Goal: Check status

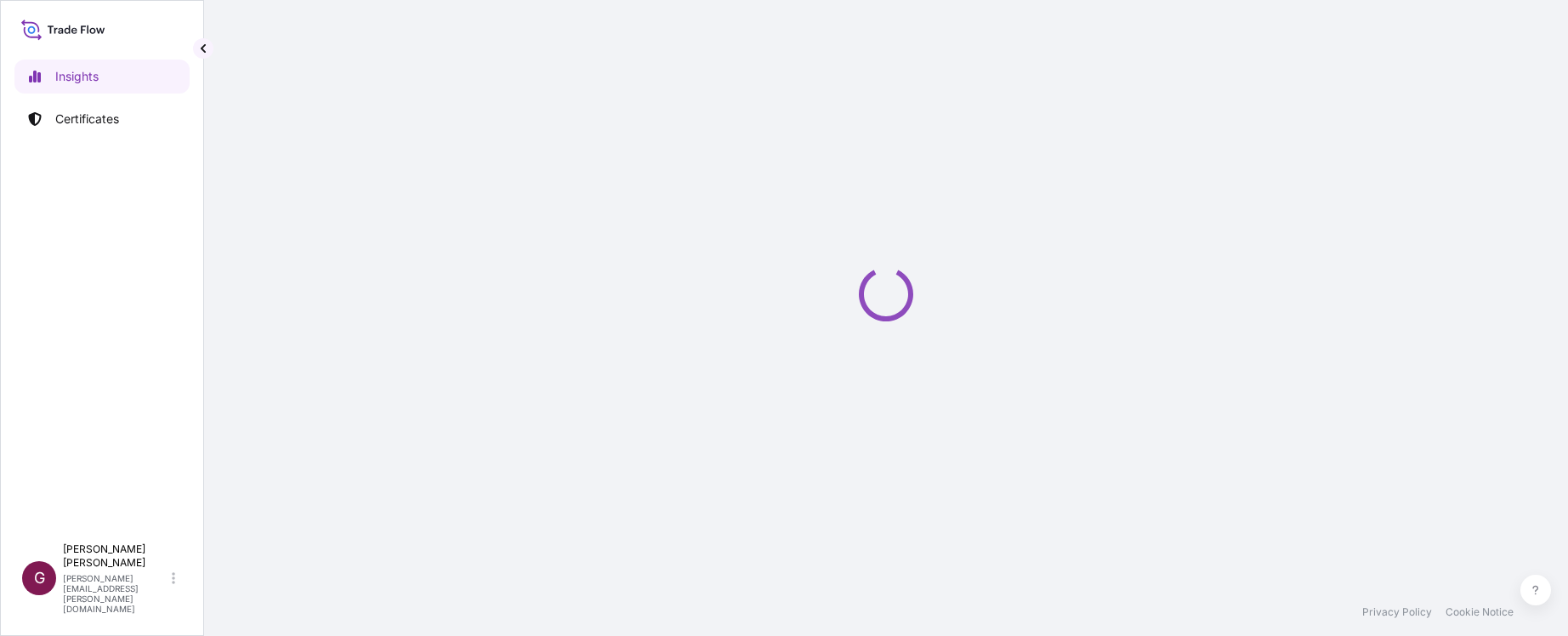
select select "2025"
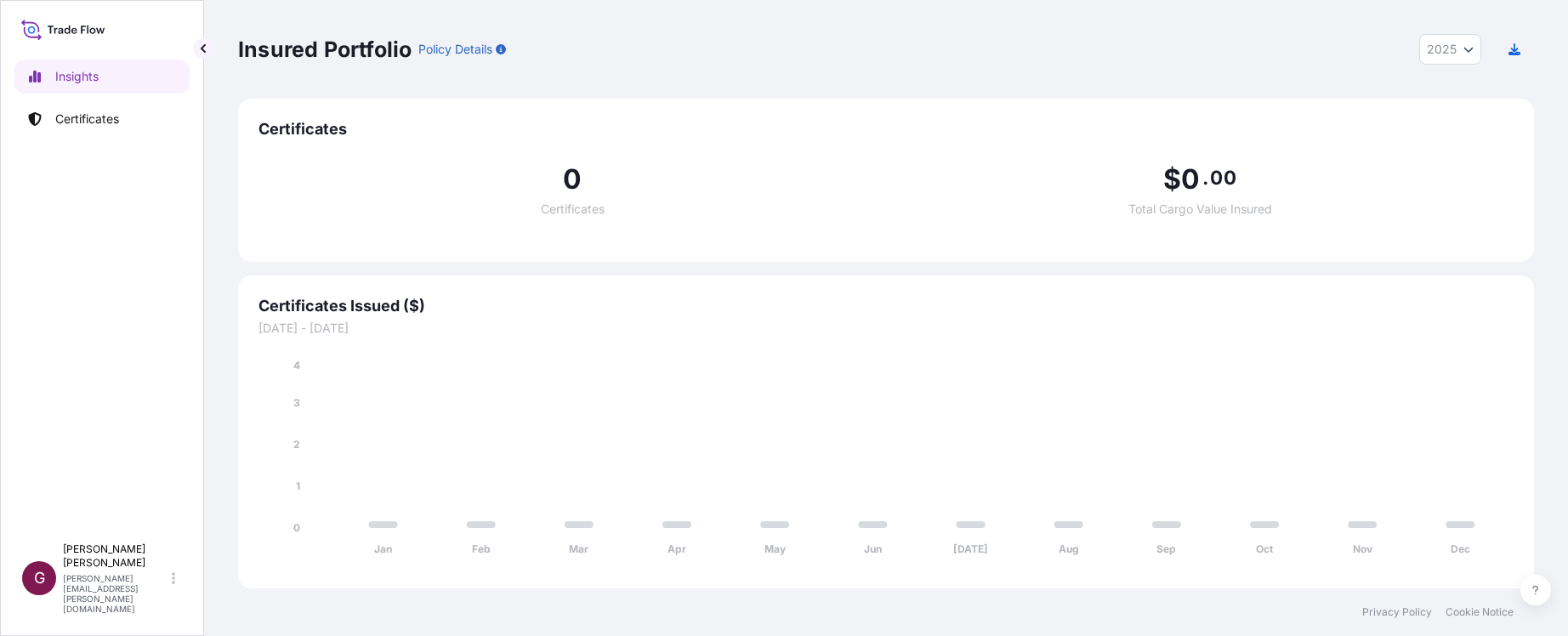
drag, startPoint x: 1058, startPoint y: 57, endPoint x: 1099, endPoint y: 49, distance: 41.8
click at [1067, 55] on div "Insured Portfolio Policy Details 2025 2025 2024 2023 2022" at bounding box center [886, 49] width 1296 height 30
